Goal: Information Seeking & Learning: Compare options

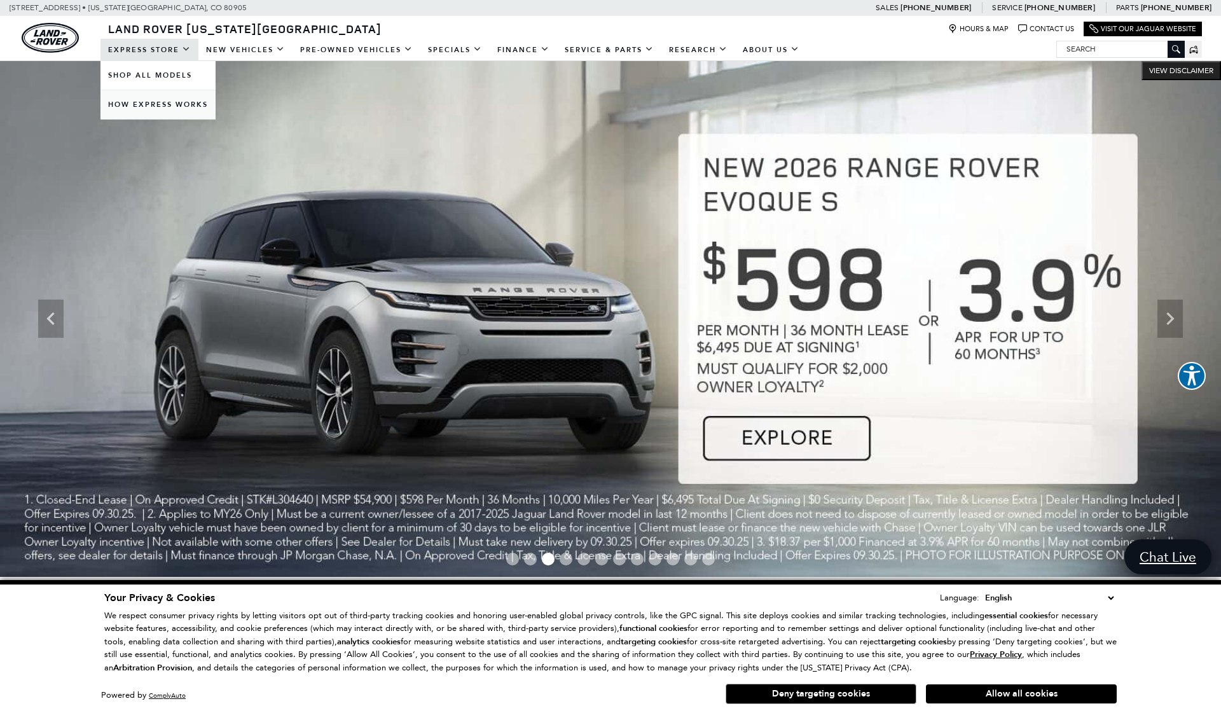
click at [169, 102] on link "How Express Works" at bounding box center [157, 104] width 115 height 29
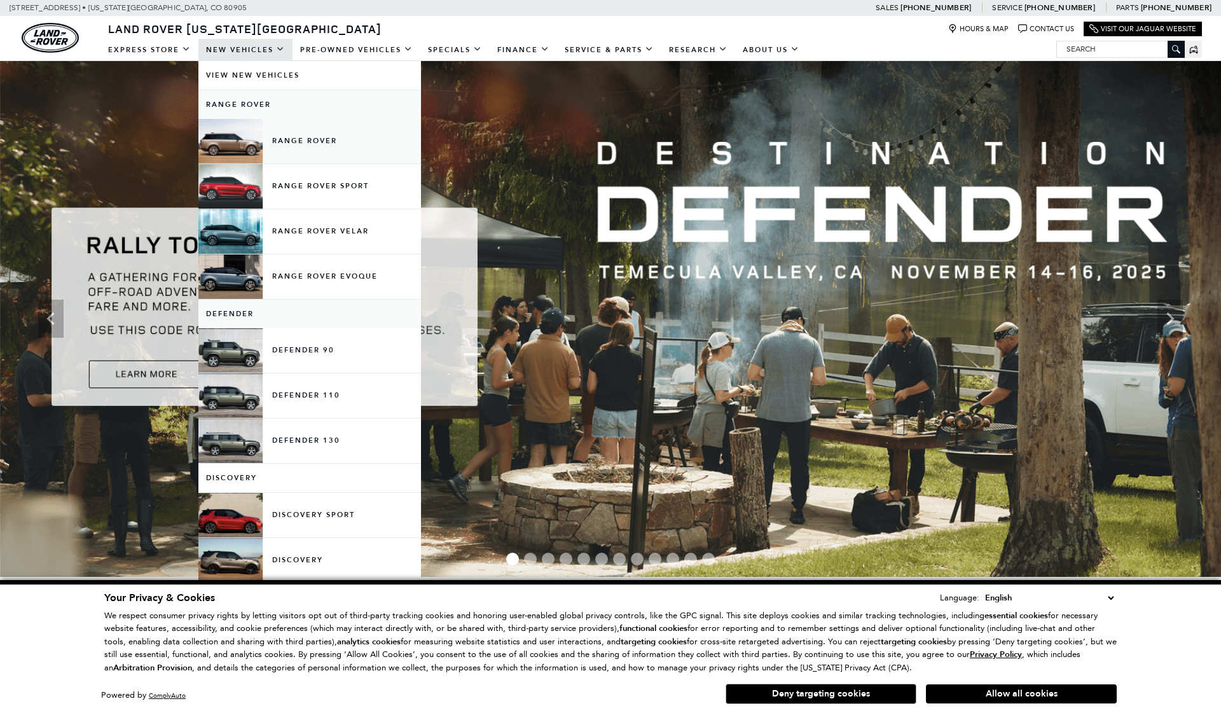
click at [248, 135] on link "Range Rover" at bounding box center [309, 141] width 223 height 45
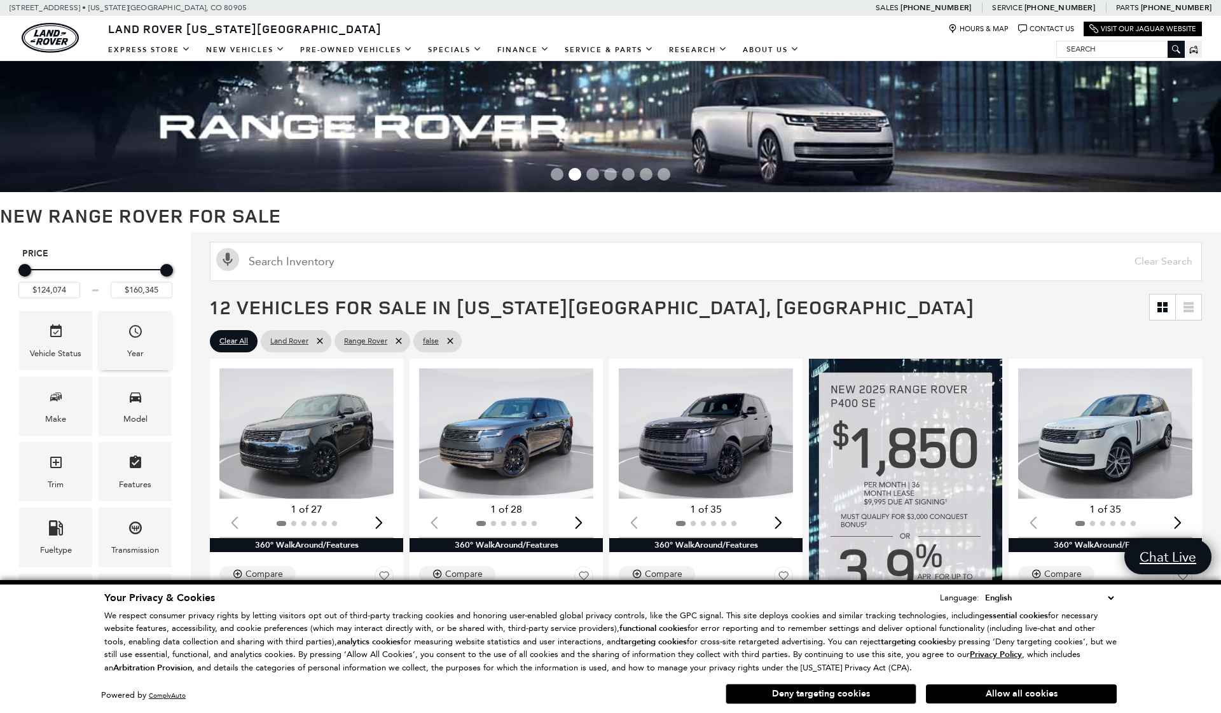
click at [141, 357] on div "Year" at bounding box center [135, 354] width 17 height 14
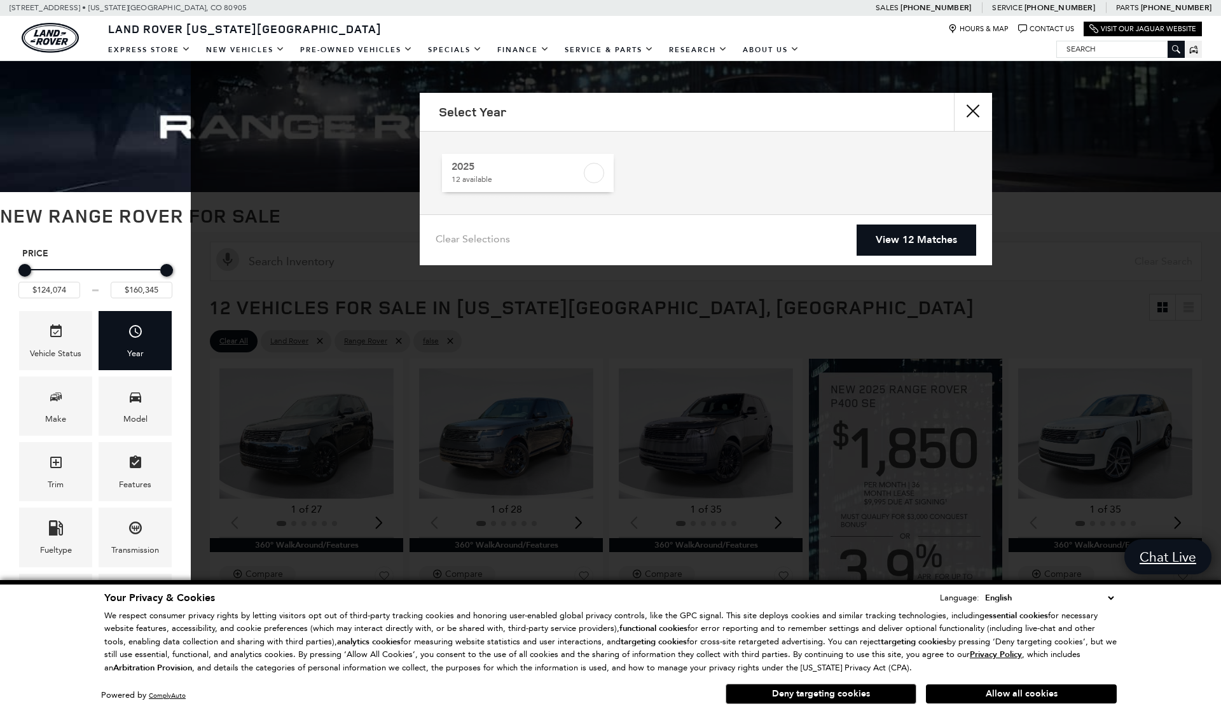
click at [592, 174] on label at bounding box center [594, 173] width 20 height 20
checkbox input "true"
click at [891, 244] on link "View 12 Matches" at bounding box center [917, 239] width 120 height 31
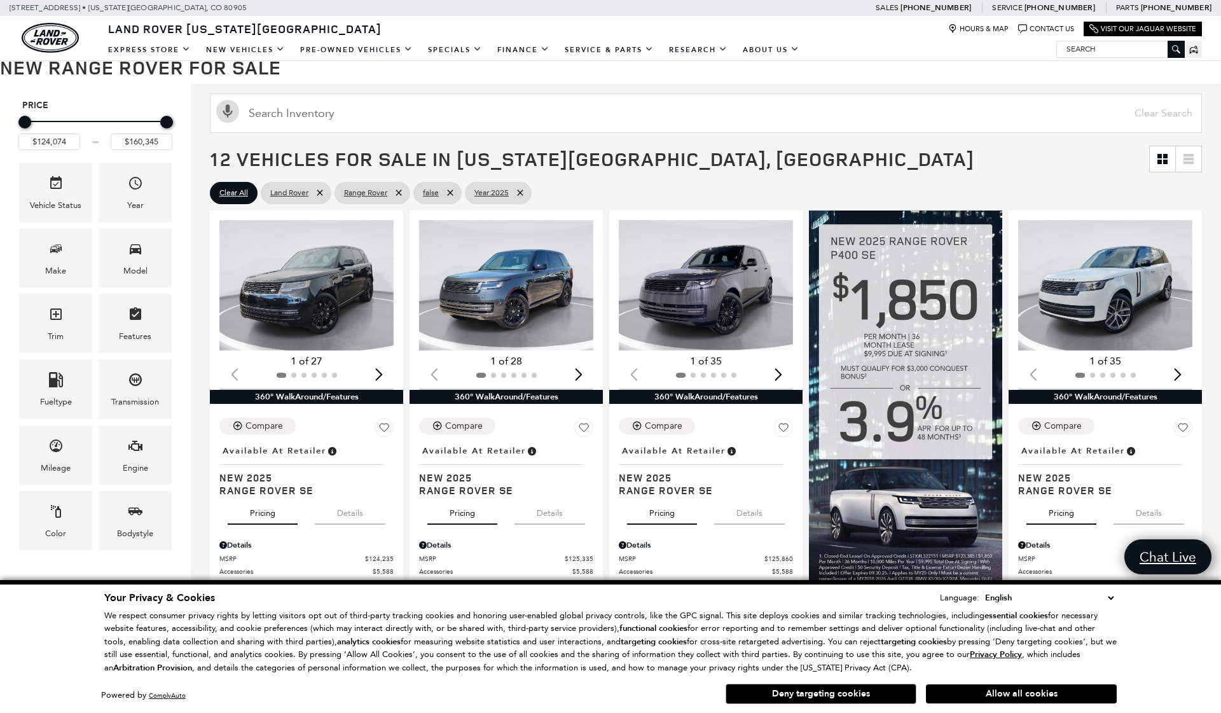
scroll to position [150, 0]
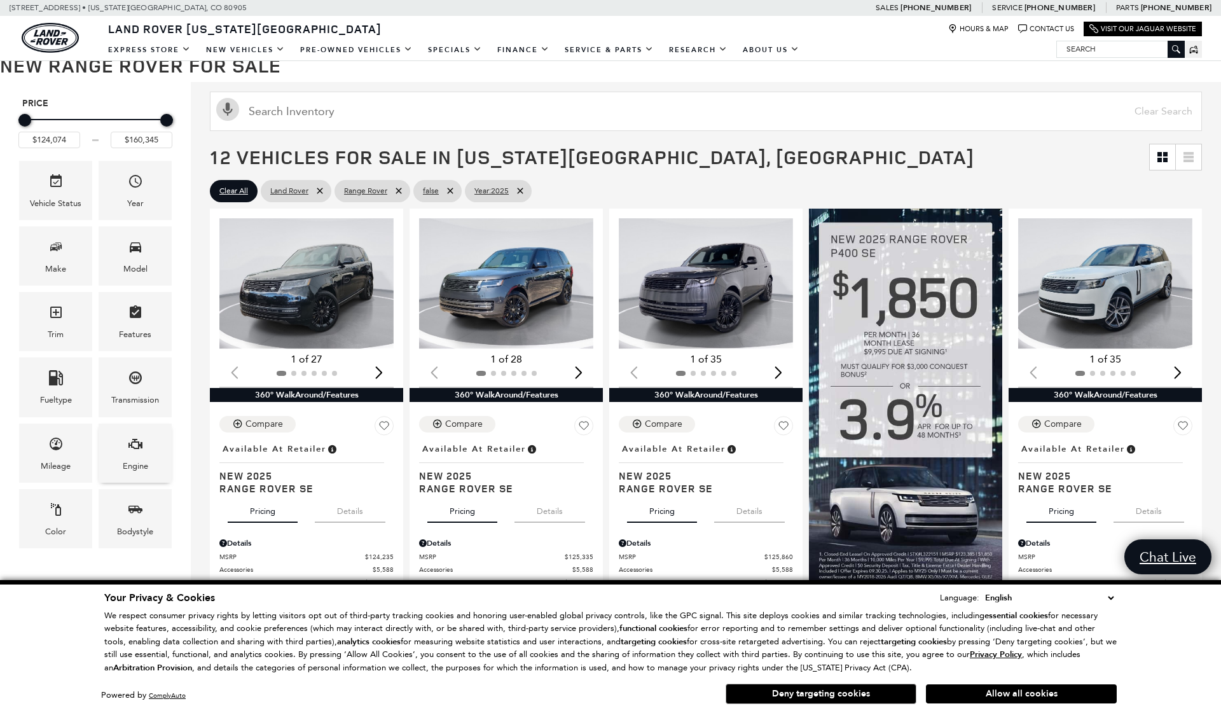
click at [139, 466] on div "Engine" at bounding box center [135, 466] width 25 height 14
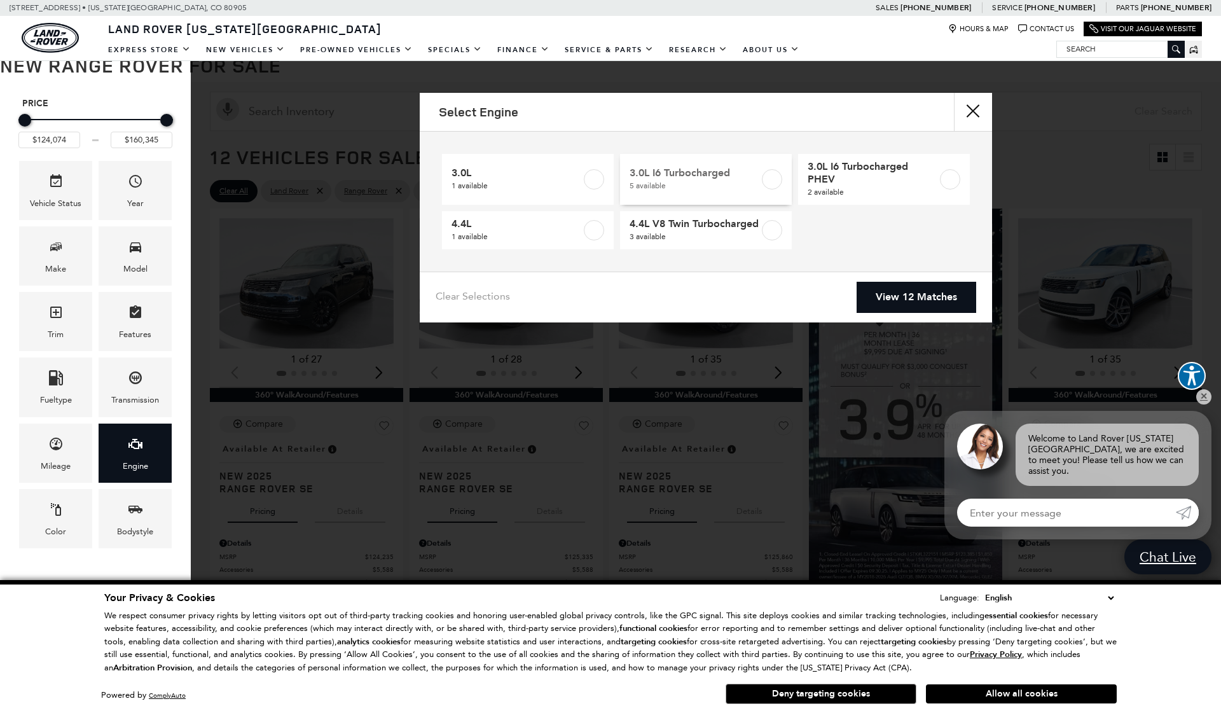
click at [776, 179] on label at bounding box center [772, 179] width 20 height 20
type input "$124,235"
type input "$132,285"
checkbox input "true"
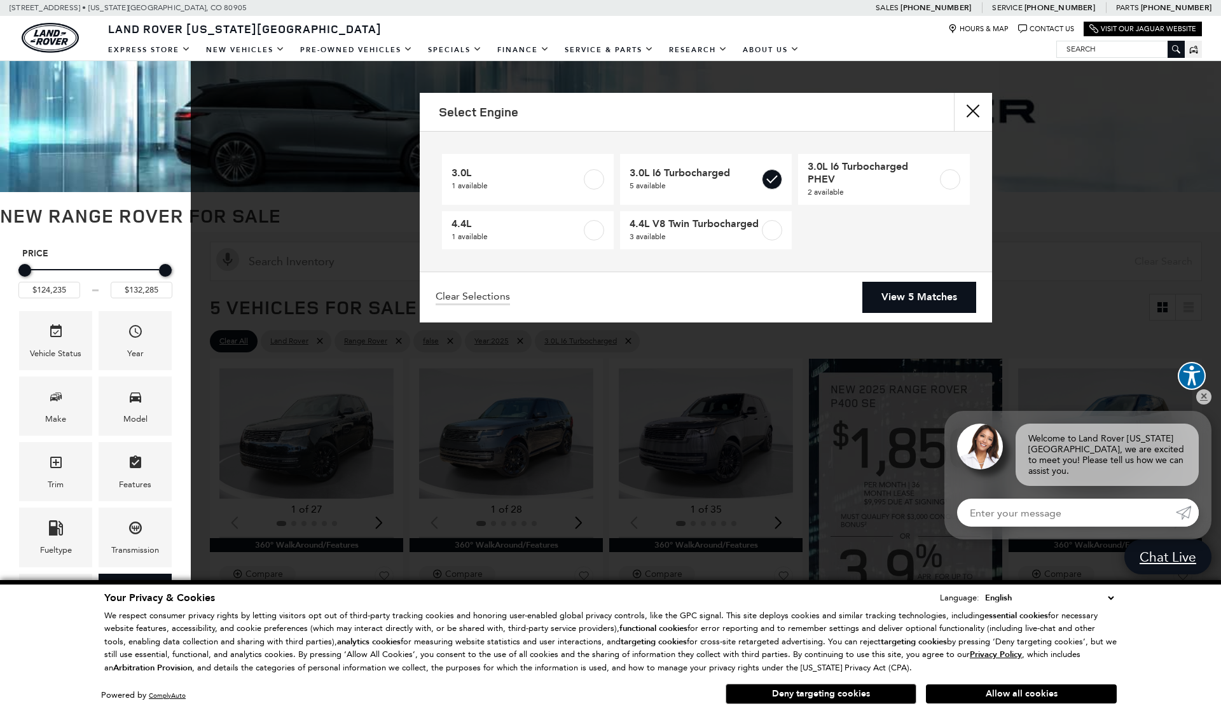
click at [932, 312] on link "View 5 Matches" at bounding box center [919, 297] width 114 height 31
